Goal: Task Accomplishment & Management: Use online tool/utility

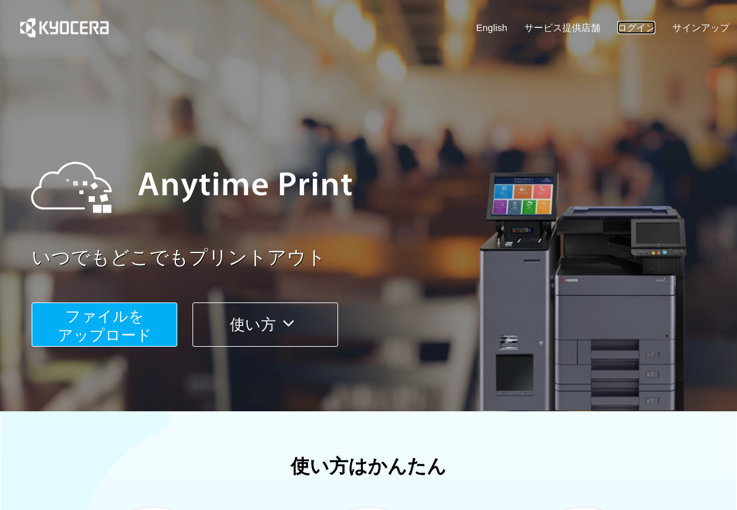
click at [642, 32] on link "ログイン" at bounding box center [636, 27] width 38 height 13
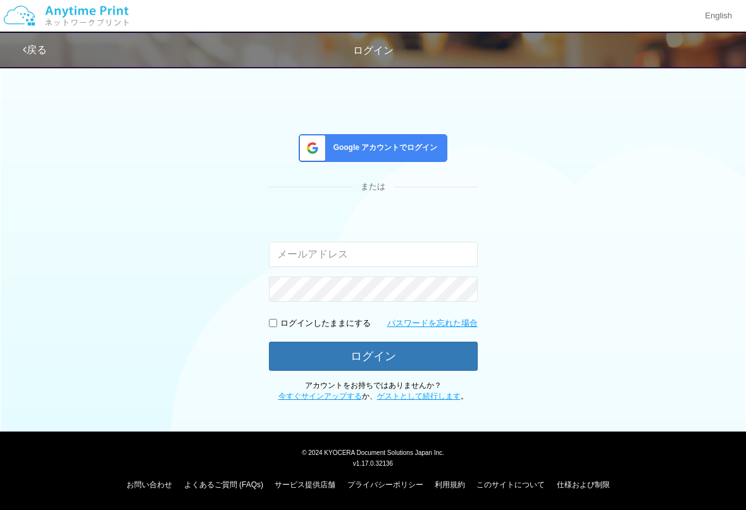
click at [412, 144] on span "Google アカウントでログイン" at bounding box center [382, 147] width 109 height 11
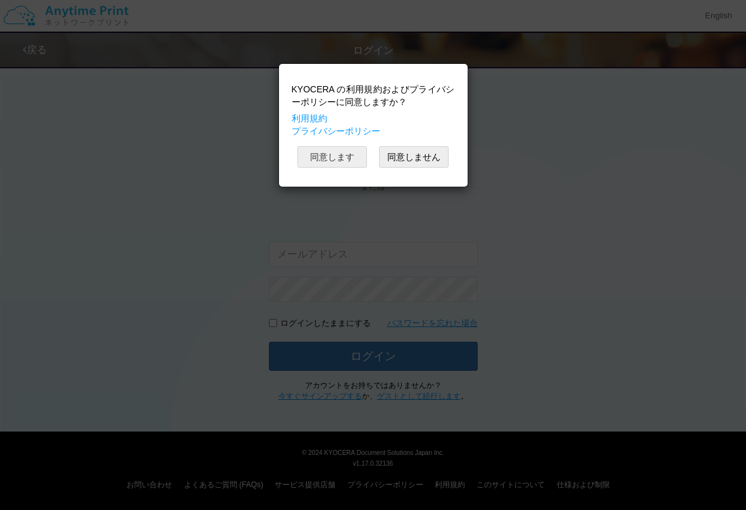
click at [349, 158] on button "同意します" at bounding box center [332, 157] width 70 height 22
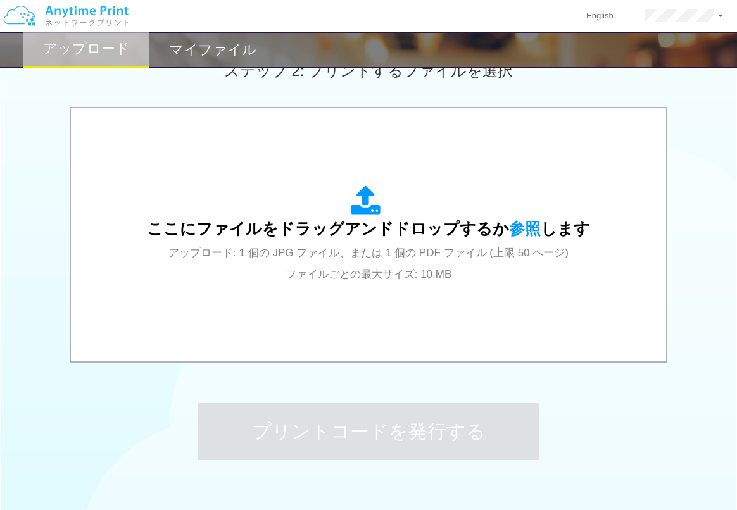
scroll to position [374, 0]
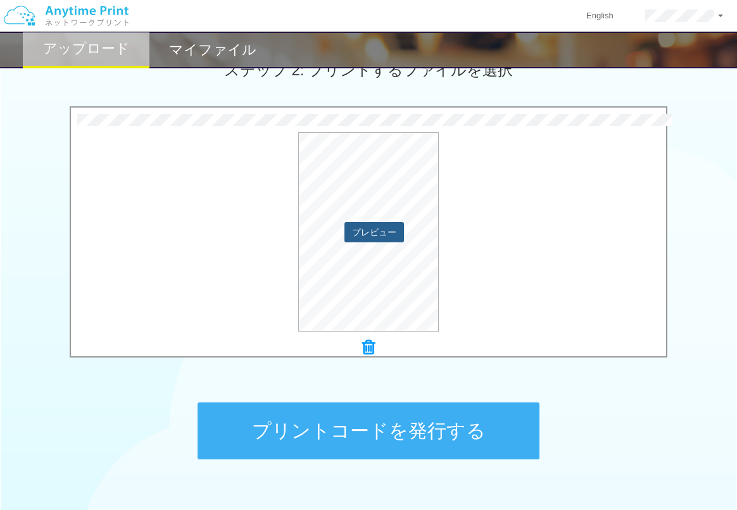
click at [385, 232] on button "プレビュー" at bounding box center [373, 232] width 59 height 20
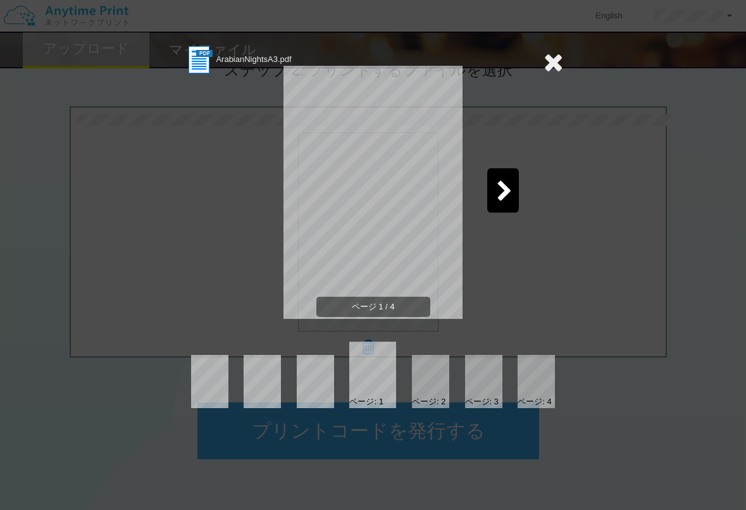
click at [510, 191] on icon at bounding box center [505, 192] width 16 height 22
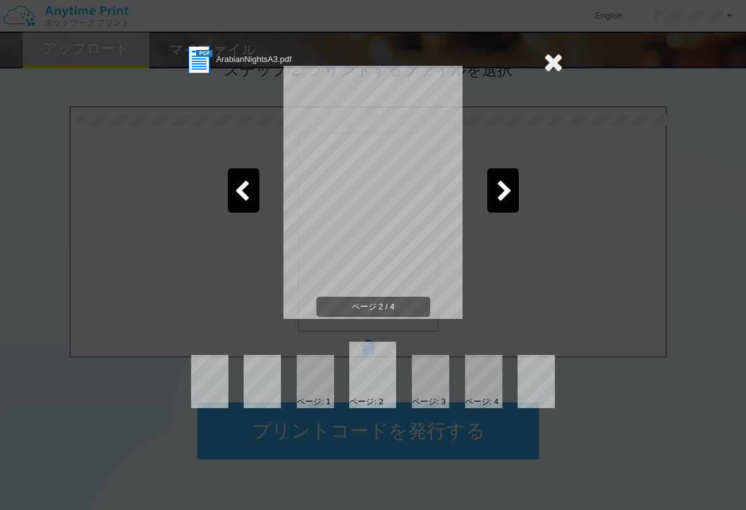
click at [510, 191] on icon at bounding box center [505, 192] width 16 height 22
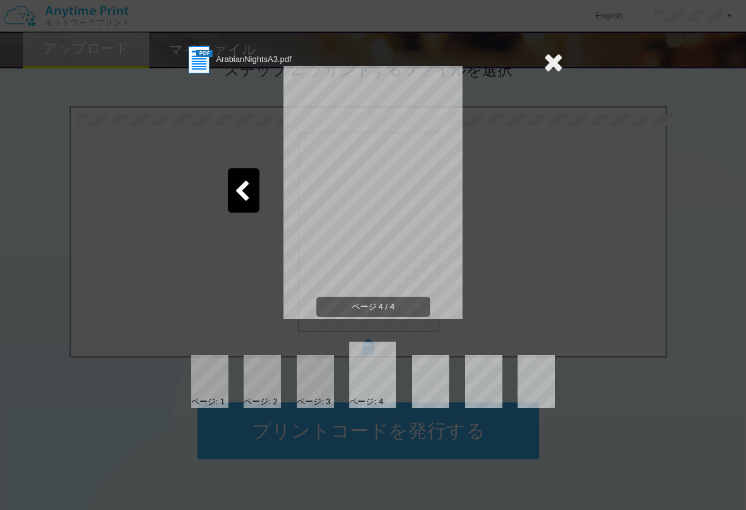
click at [549, 70] on icon at bounding box center [554, 61] width 20 height 25
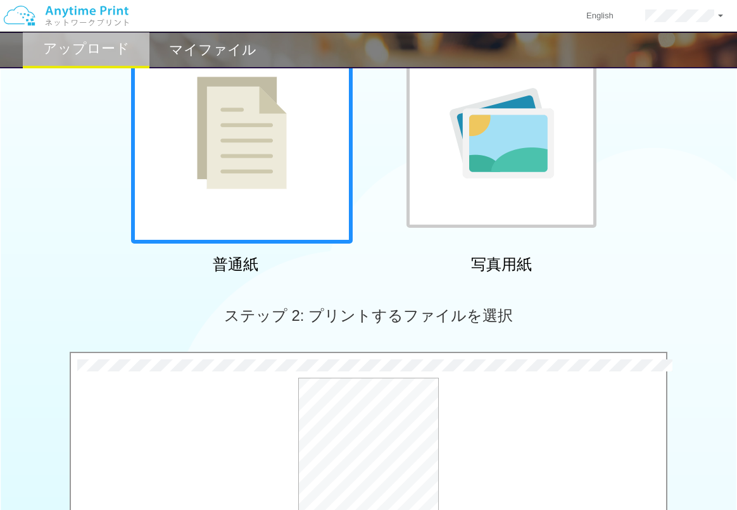
scroll to position [453, 0]
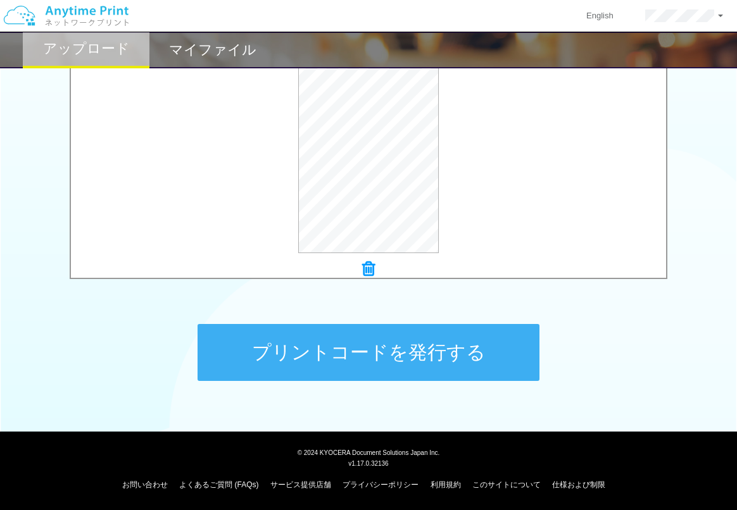
click at [310, 350] on button "プリントコードを発行する" at bounding box center [368, 352] width 342 height 57
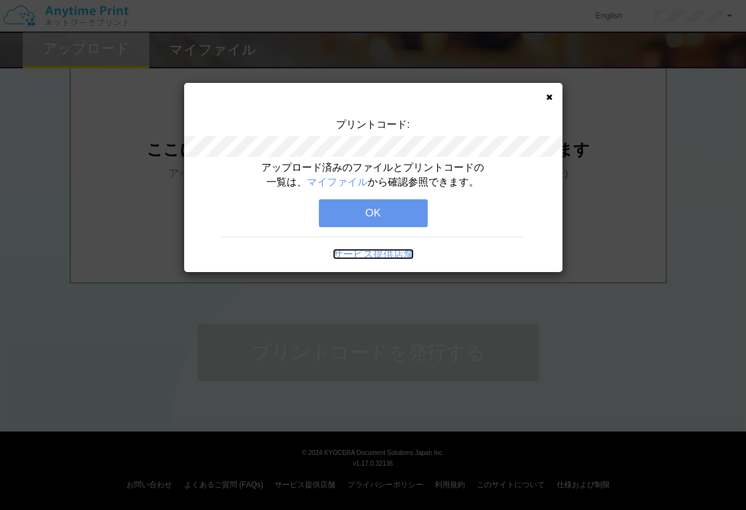
click at [387, 253] on link "サービス提供店舗" at bounding box center [373, 254] width 81 height 11
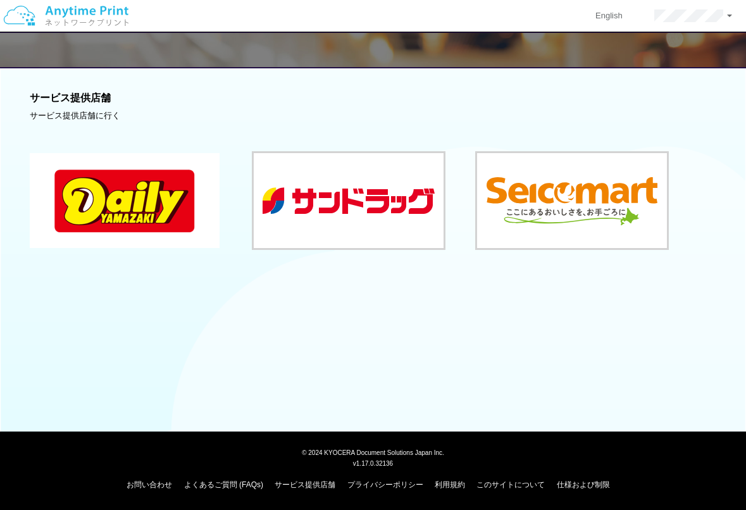
click at [206, 215] on button at bounding box center [125, 200] width 190 height 95
click at [320, 200] on button at bounding box center [349, 200] width 190 height 95
click at [546, 197] on button at bounding box center [572, 200] width 190 height 95
click at [228, 219] on div at bounding box center [373, 187] width 687 height 130
